Goal: Use online tool/utility: Utilize a website feature to perform a specific function

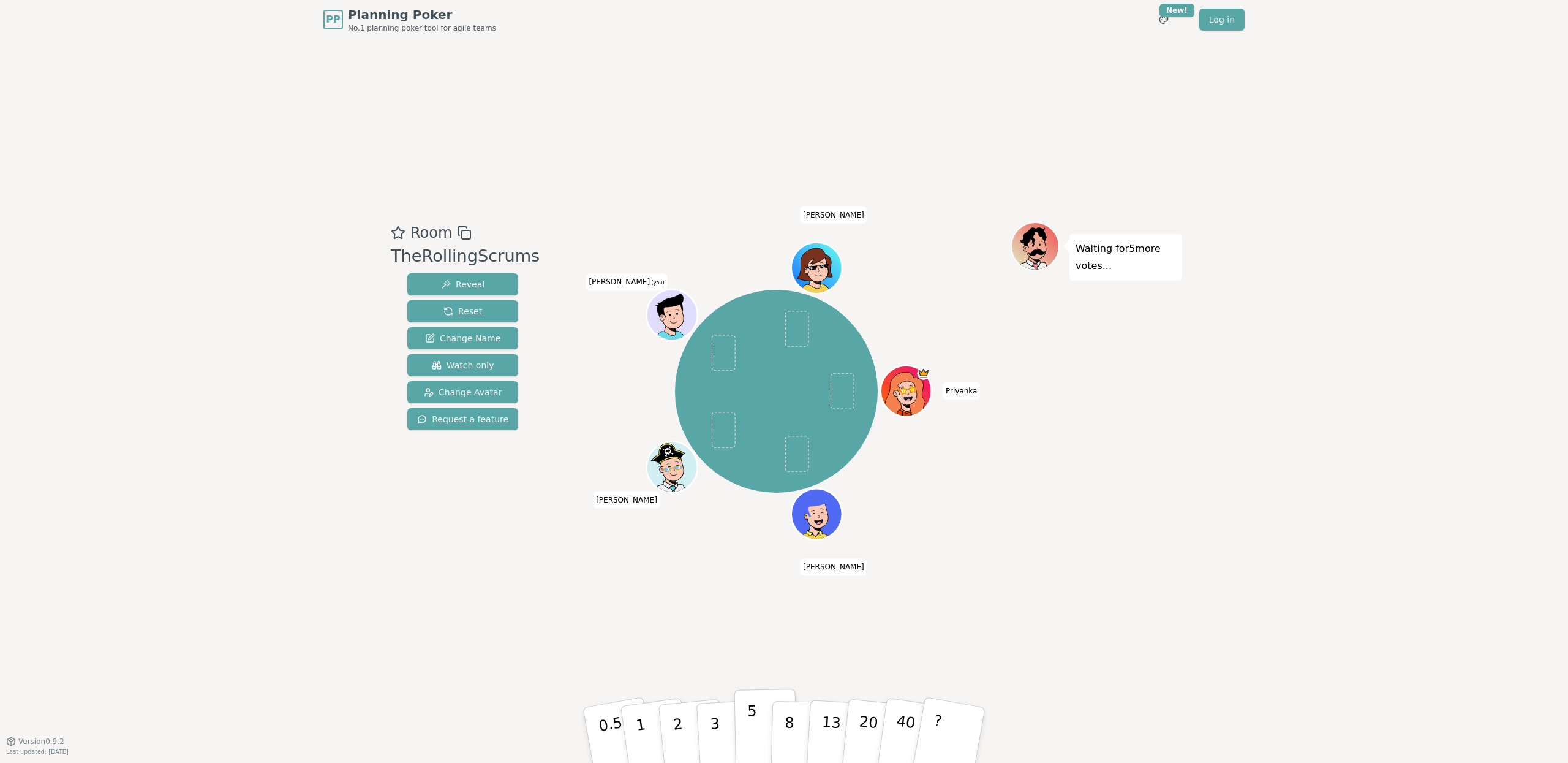
click at [756, 709] on button "5" at bounding box center [765, 735] width 63 height 93
click at [1015, 622] on div "Room TheRollingScrums Reveal Reset Change Name Watch only Change Avatar Request…" at bounding box center [784, 390] width 797 height 701
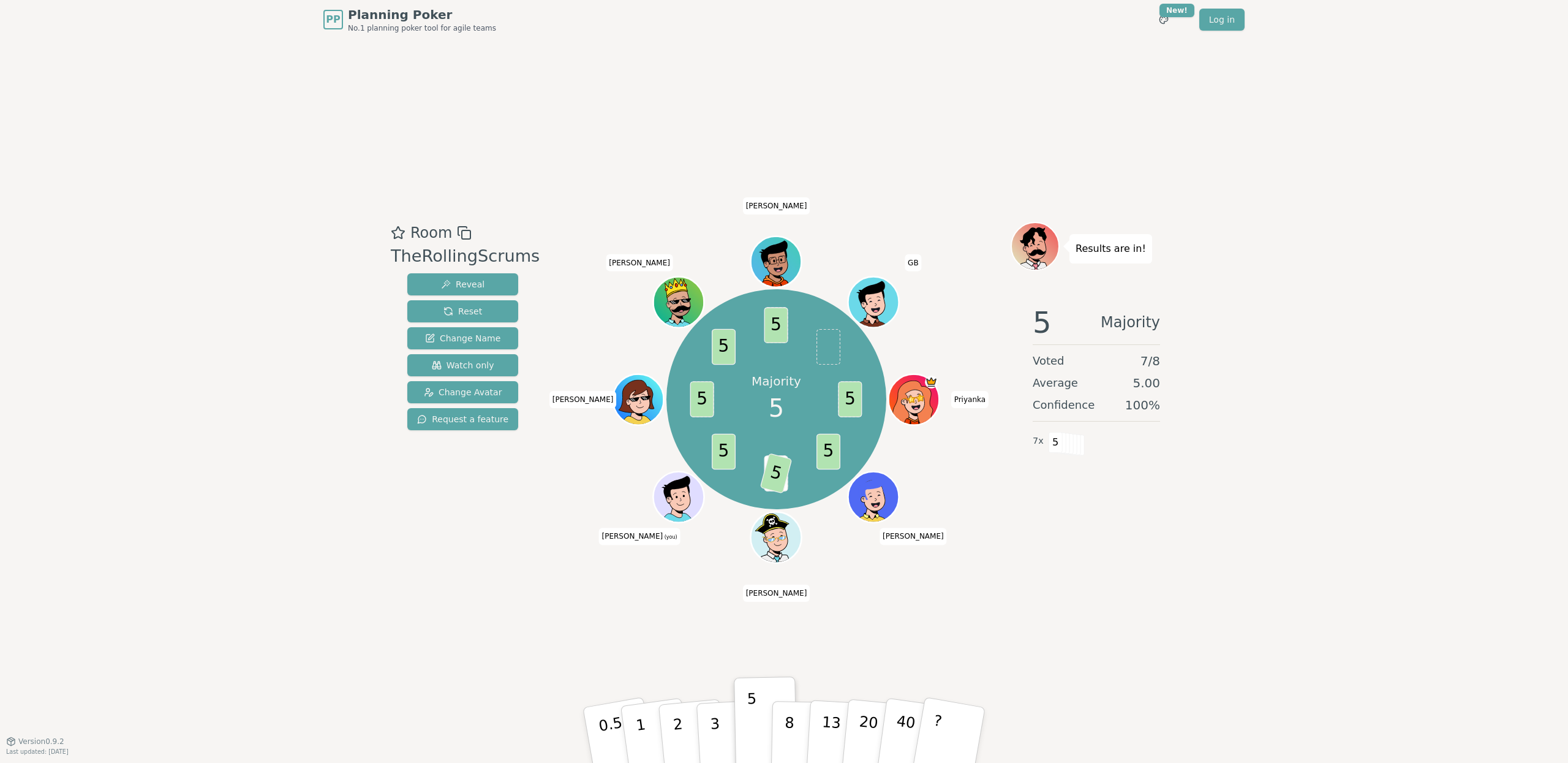
click at [753, 156] on div "Room TheRollingScrums Reveal Reset Change Name Watch only Change Avatar Request…" at bounding box center [784, 390] width 797 height 701
click at [443, 312] on span "Reset" at bounding box center [463, 311] width 38 height 12
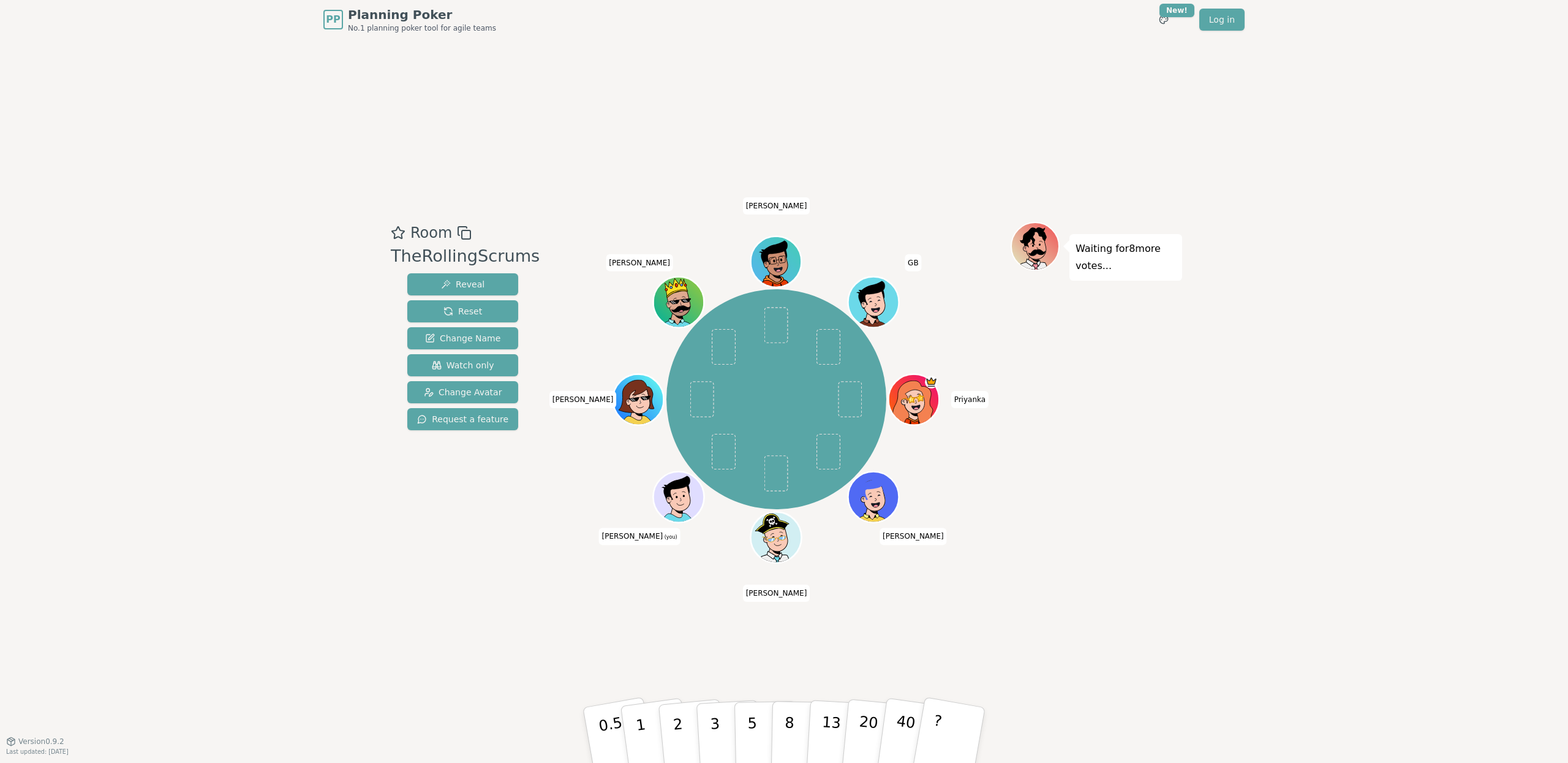
click at [830, 111] on div "Room TheRollingScrums Reveal Reset Change Name Watch only Change Avatar Request…" at bounding box center [784, 390] width 797 height 701
click at [668, 717] on button "2" at bounding box center [692, 735] width 70 height 97
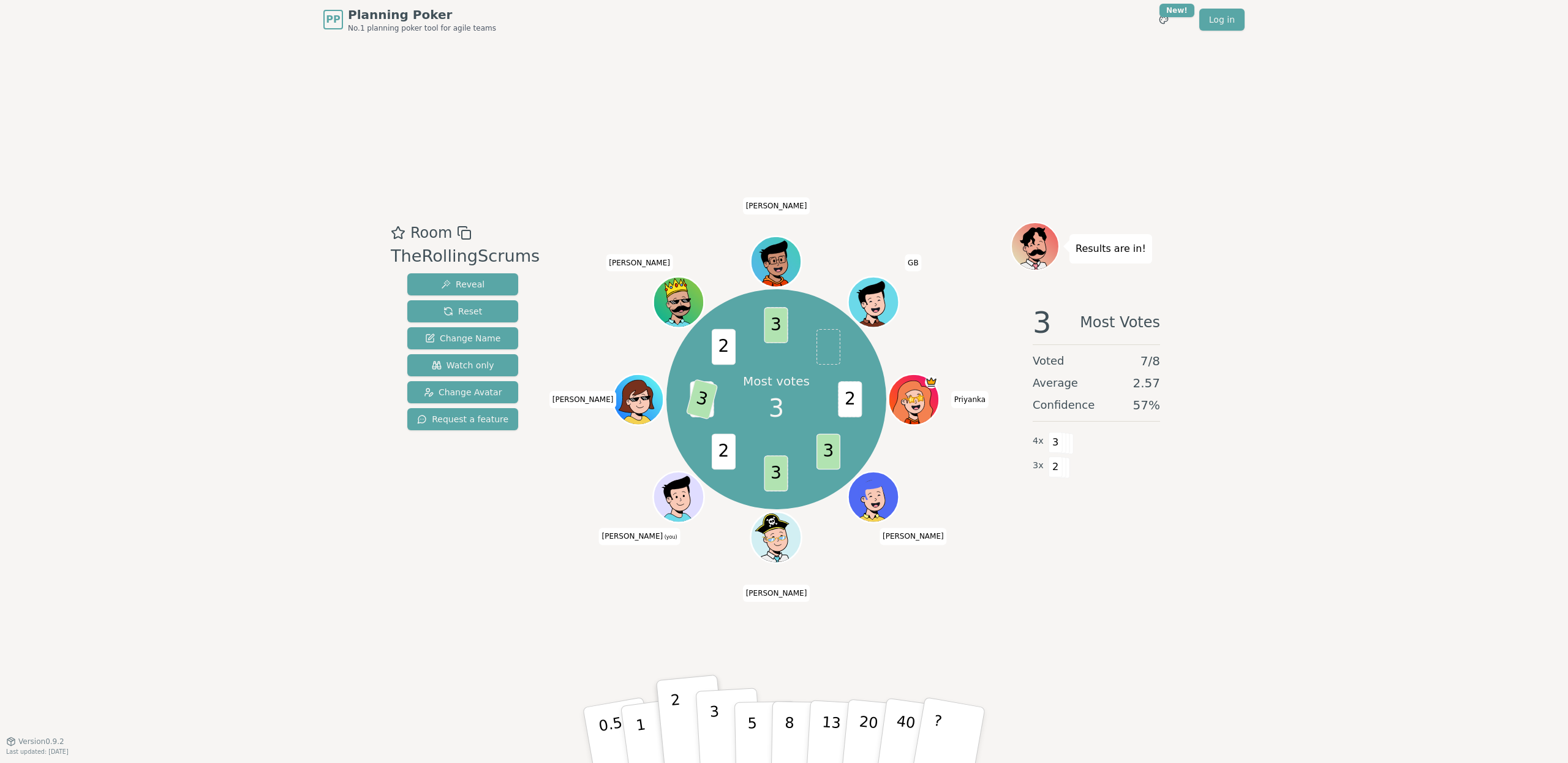
click at [716, 721] on p "3" at bounding box center [716, 736] width 13 height 67
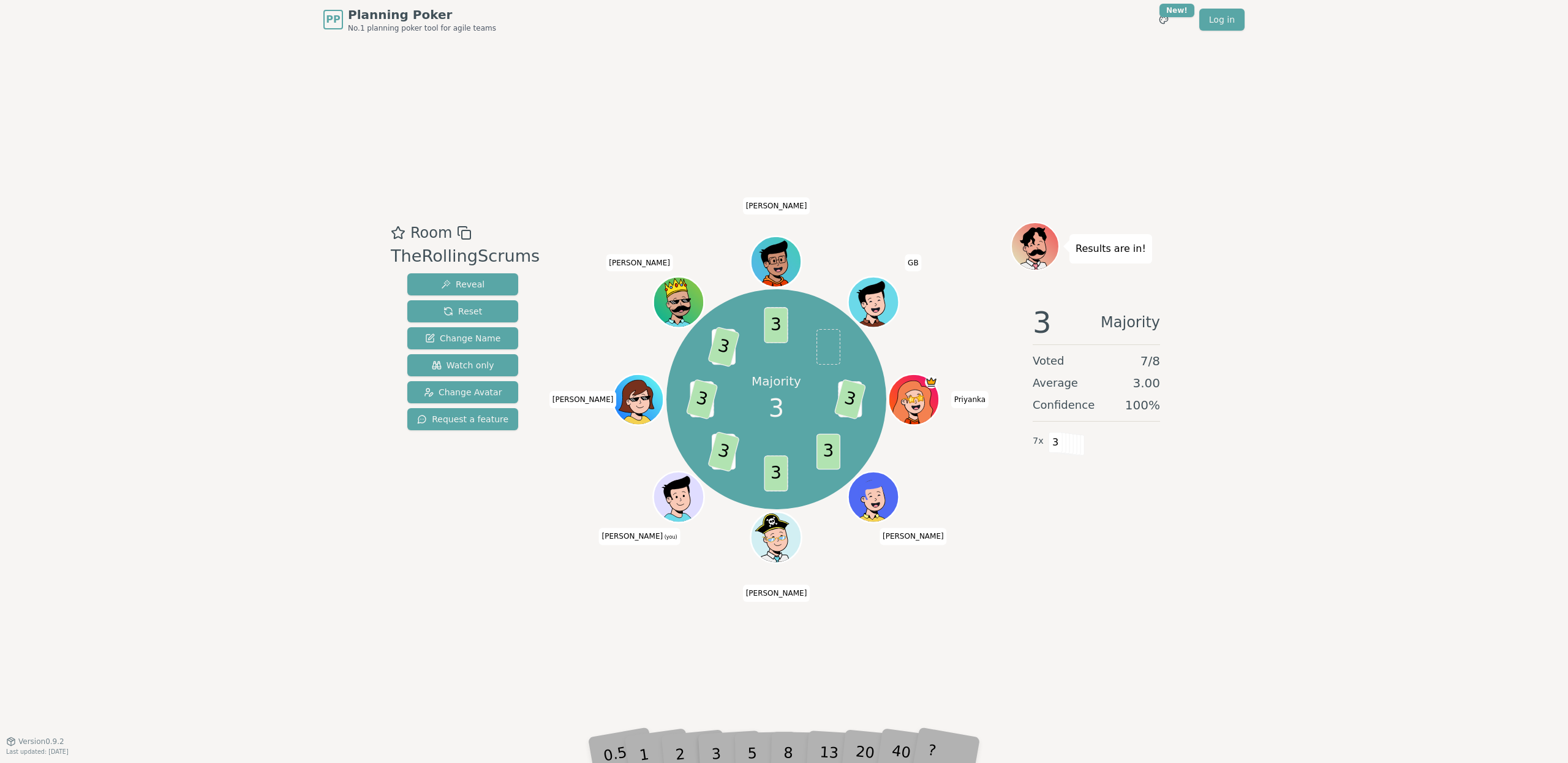
click at [1414, 228] on div "PP Planning Poker No.1 planning poker tool for agile teams Toggle theme New! Lo…" at bounding box center [784, 381] width 1568 height 763
click at [1408, 400] on div "PP Planning Poker No.1 planning poker tool for agile teams Toggle theme New! Lo…" at bounding box center [784, 381] width 1568 height 763
click at [1111, 465] on div "3 Majority Voted 7 / 8 Average 3.00 Confidence 100 % 7 x 3" at bounding box center [1096, 418] width 172 height 245
click at [543, 447] on div "Majority 3 2 3 3 3 2 3 5 3 2 3 3 Priyanka [PERSON_NAME] [PERSON_NAME] (you) [PE…" at bounding box center [776, 400] width 469 height 312
